Goal: Subscribe to service/newsletter

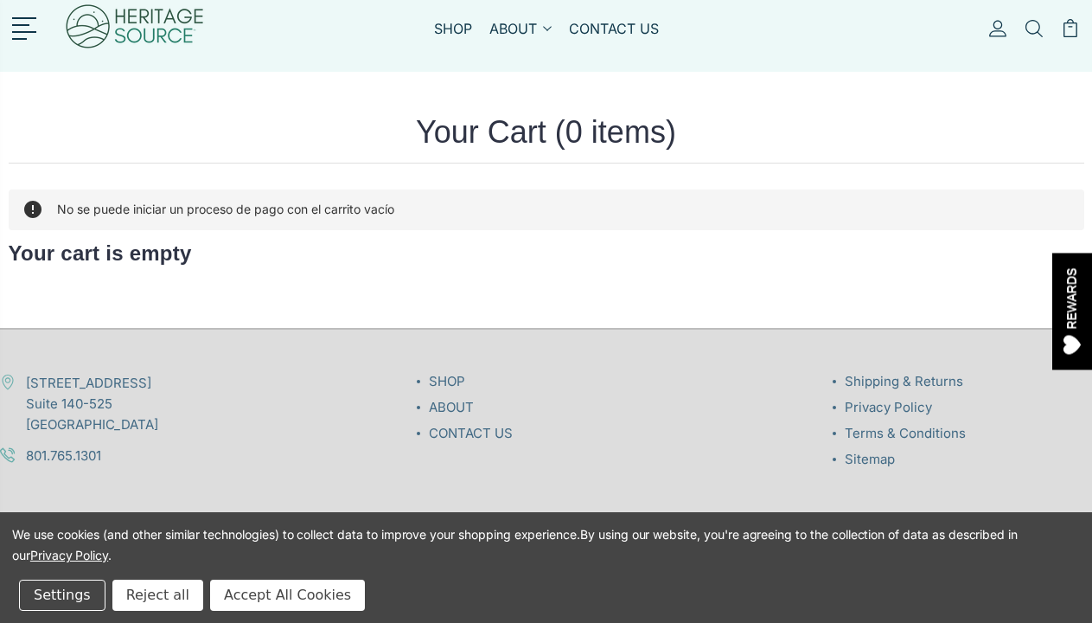
click at [304, 580] on input "Email Address" at bounding box center [276, 601] width 503 height 43
type input "**********"
